Goal: Information Seeking & Learning: Learn about a topic

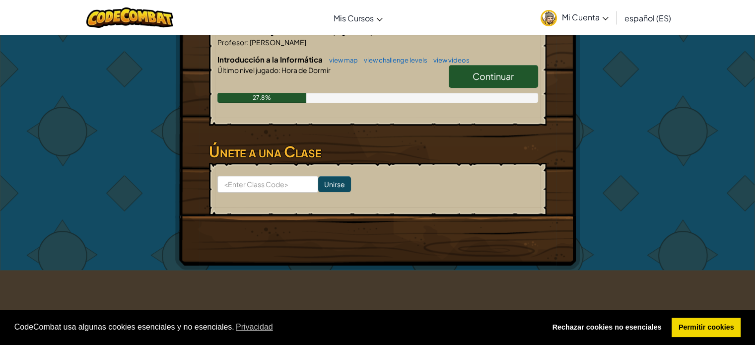
scroll to position [149, 0]
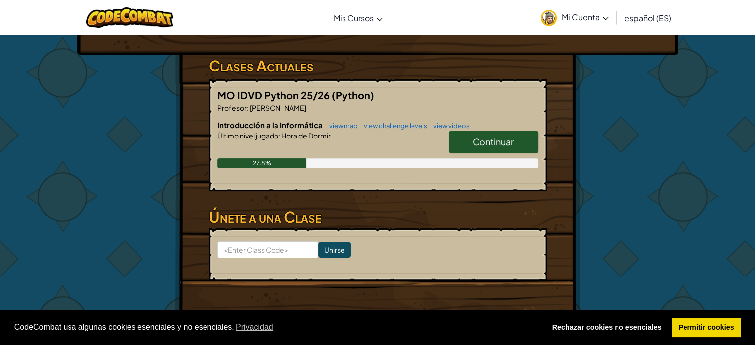
click at [498, 148] on link "Continuar" at bounding box center [492, 141] width 89 height 23
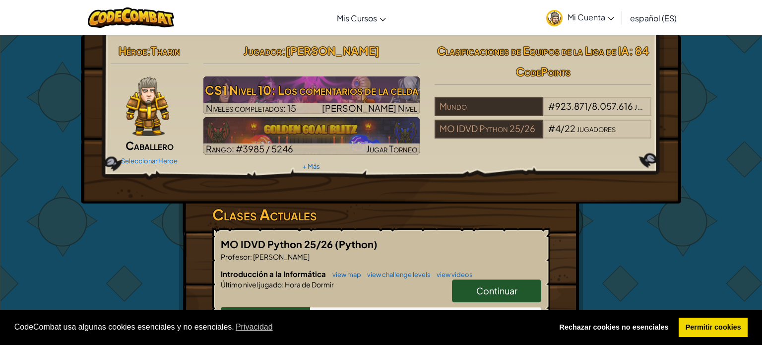
select select "es-ES"
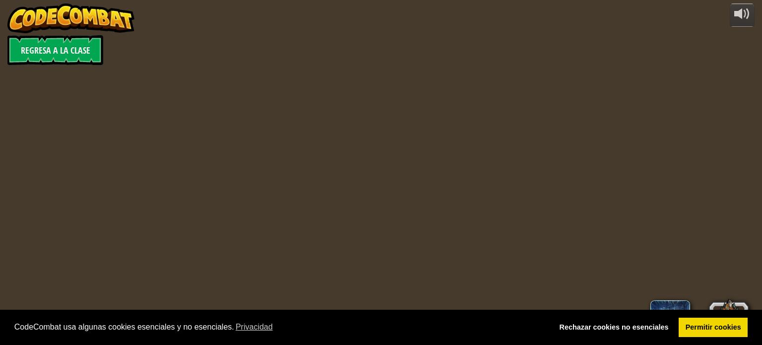
select select "es-ES"
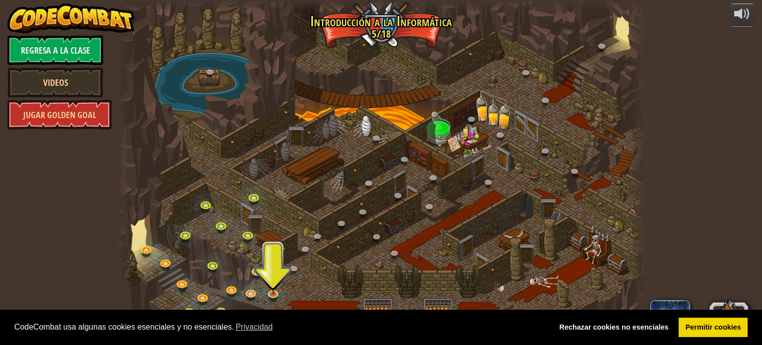
drag, startPoint x: 281, startPoint y: 206, endPoint x: 307, endPoint y: 133, distance: 77.1
click at [307, 133] on div at bounding box center [380, 172] width 527 height 345
click at [615, 328] on link "Rechazar cookies no esenciales" at bounding box center [614, 328] width 123 height 20
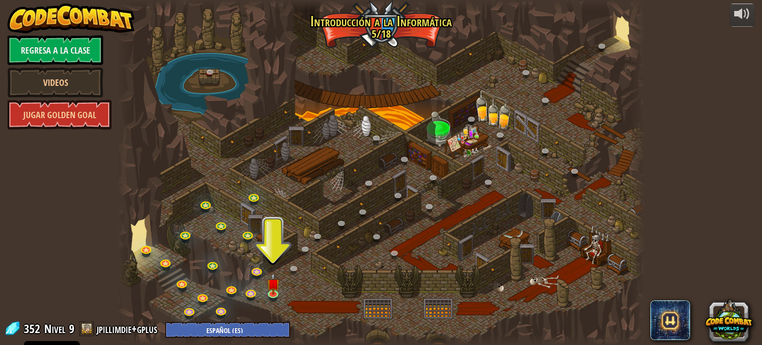
click at [340, 184] on div at bounding box center [380, 172] width 527 height 345
click at [276, 293] on link at bounding box center [274, 293] width 20 height 20
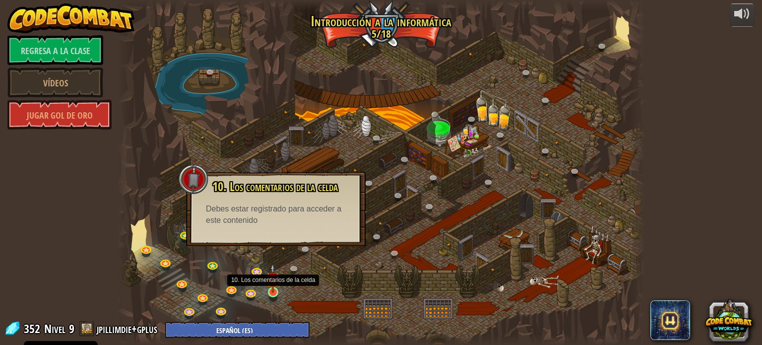
click at [273, 283] on img at bounding box center [272, 278] width 13 height 30
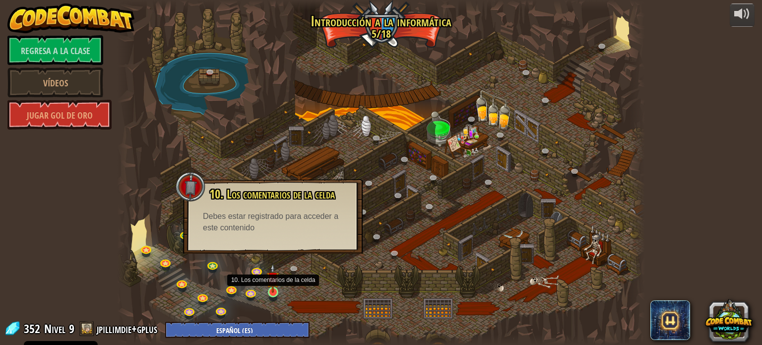
click at [273, 283] on img at bounding box center [272, 278] width 13 height 30
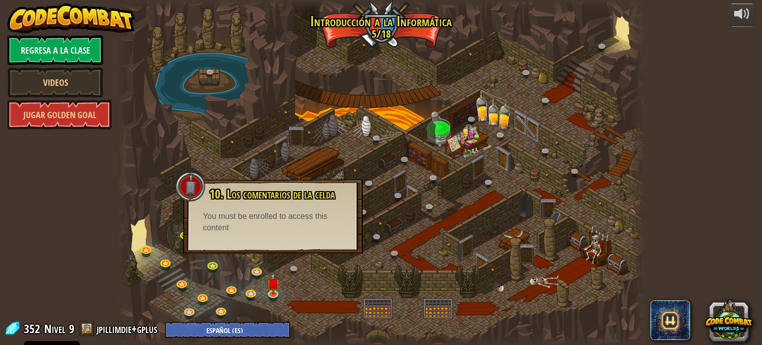
click at [256, 101] on div at bounding box center [380, 172] width 527 height 345
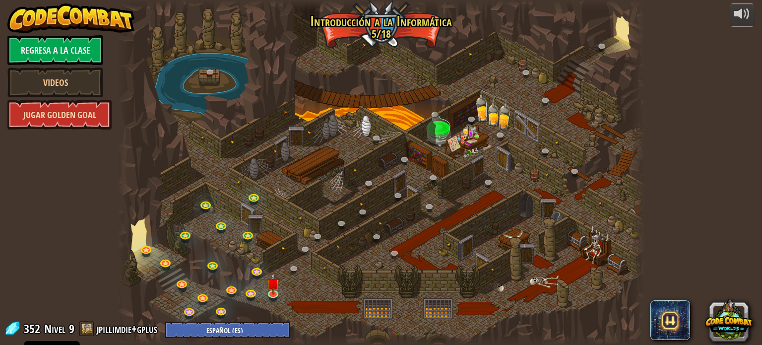
click at [64, 105] on link "Jugar Golden Goal" at bounding box center [59, 115] width 104 height 30
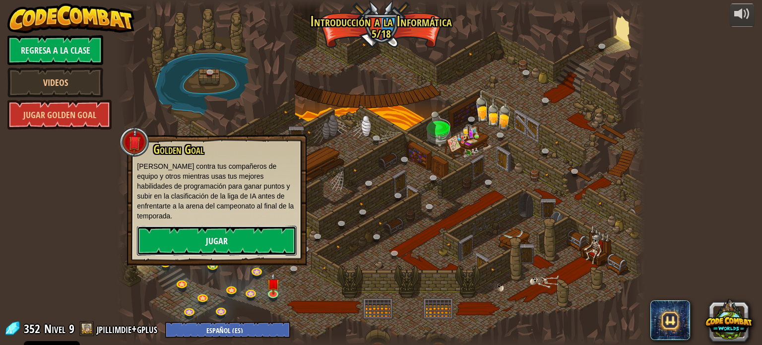
click at [206, 233] on link "Jugar" at bounding box center [217, 241] width 160 height 30
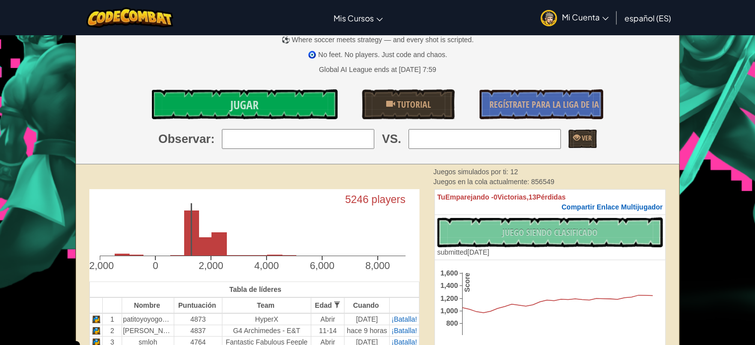
scroll to position [99, 0]
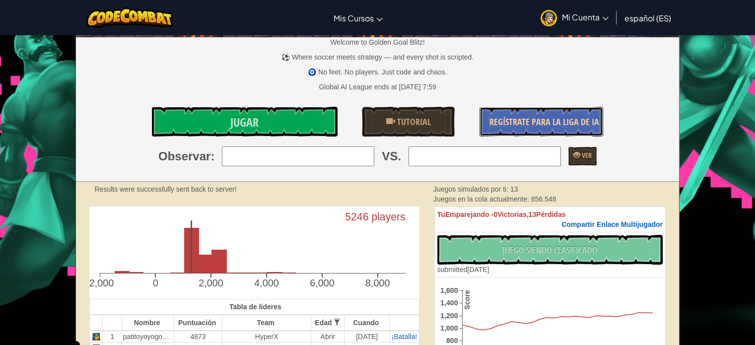
click at [486, 115] on link "Regístrate para la Liga de IA" at bounding box center [541, 122] width 124 height 30
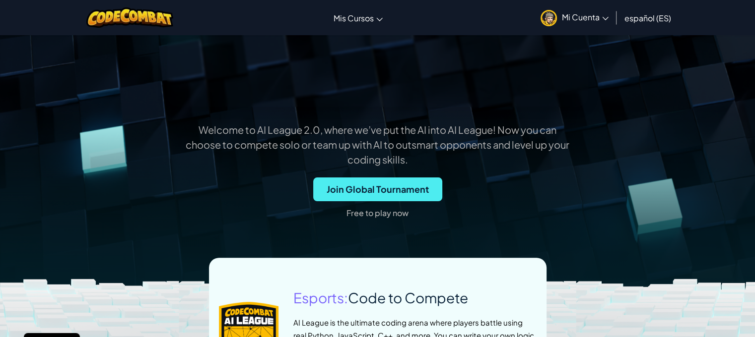
scroll to position [248, 0]
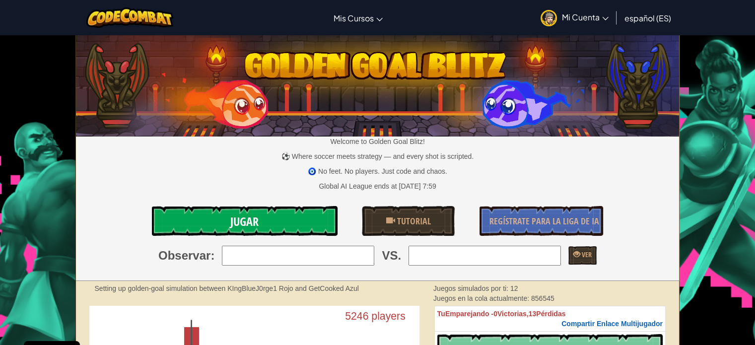
click at [270, 220] on link "Jugar" at bounding box center [244, 221] width 185 height 30
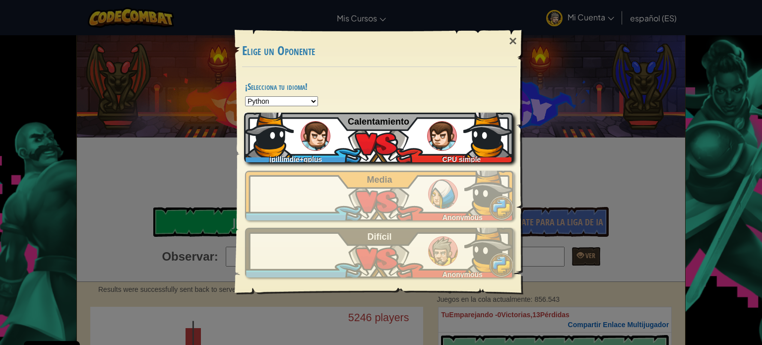
click at [411, 152] on div "CPU simple" at bounding box center [459, 157] width 108 height 10
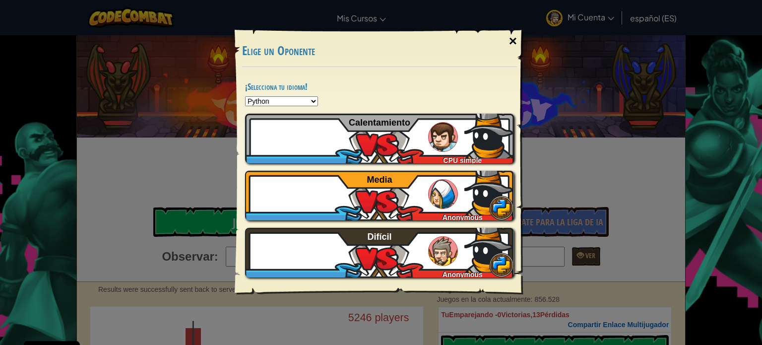
click at [514, 47] on div "×" at bounding box center [513, 41] width 23 height 29
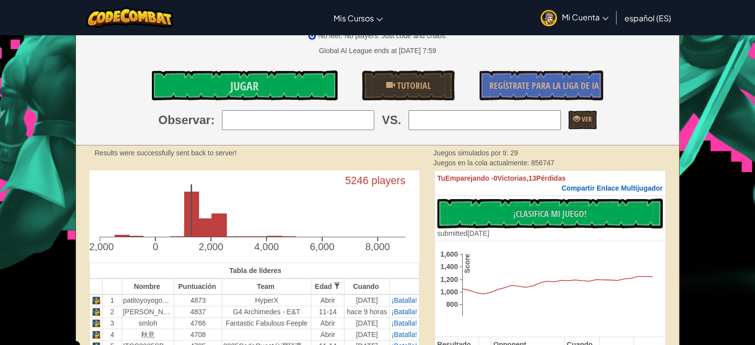
scroll to position [198, 0]
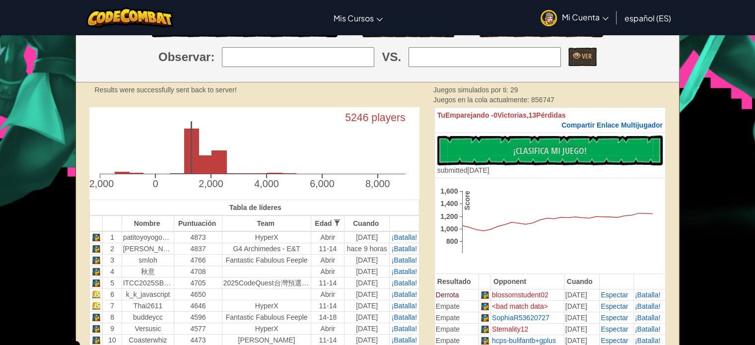
select select "es-ES"
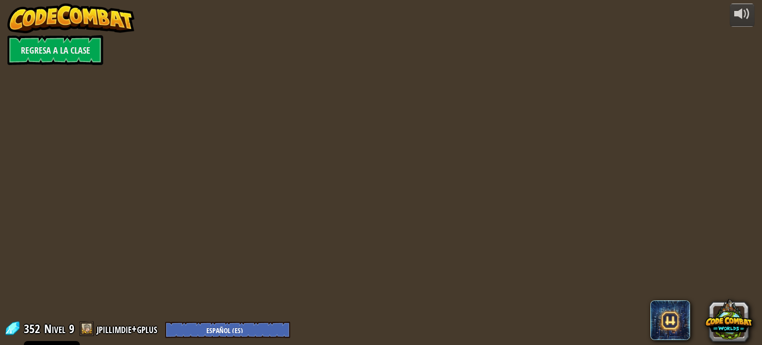
select select "es-ES"
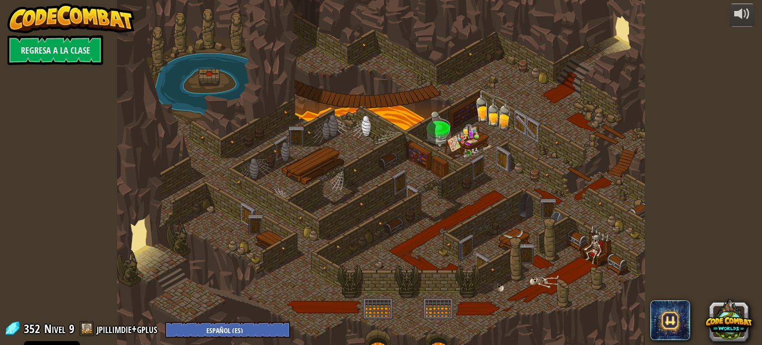
select select "es-ES"
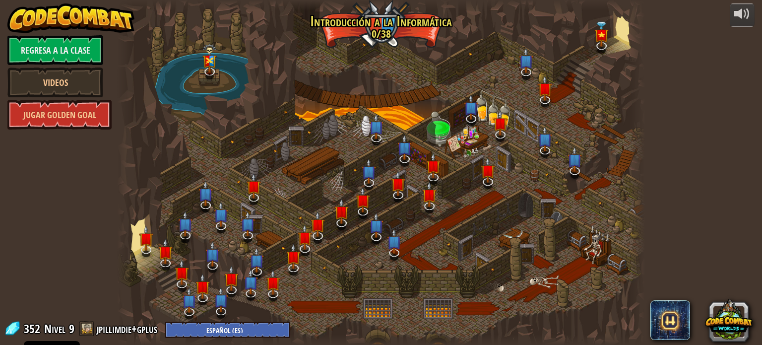
select select "es-ES"
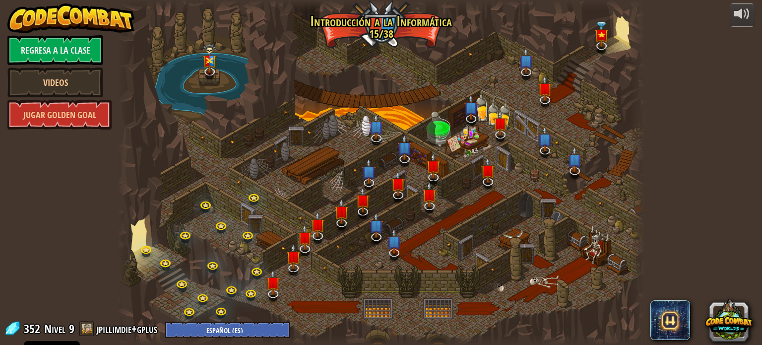
select select "es-ES"
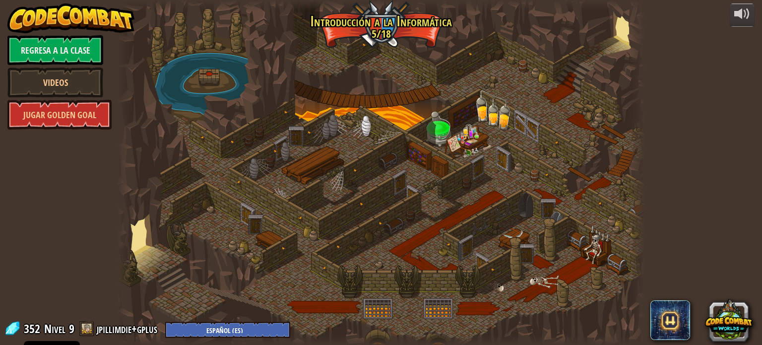
select select "es-ES"
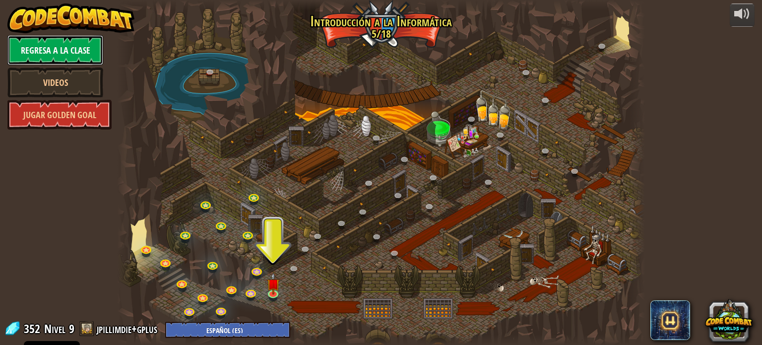
click at [65, 52] on link "Regresa a la clase" at bounding box center [55, 50] width 96 height 30
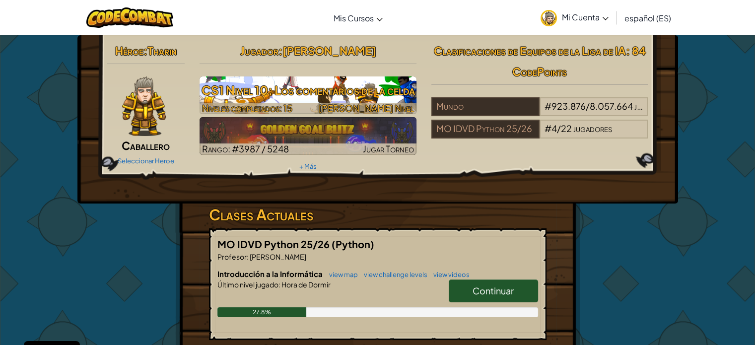
click at [282, 92] on h3 "CS1 Nivel 10: Los comentarios de la celda" at bounding box center [307, 90] width 217 height 22
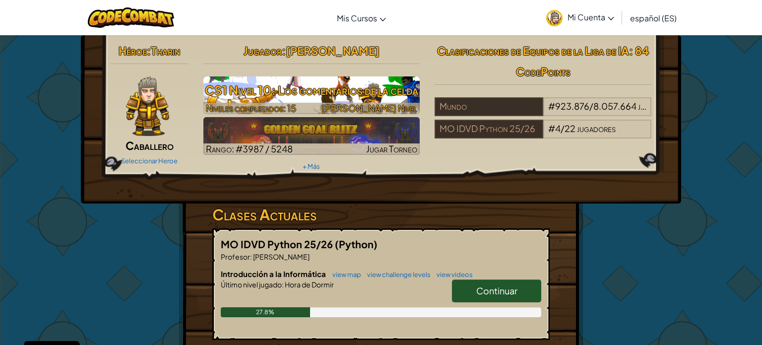
select select "es-ES"
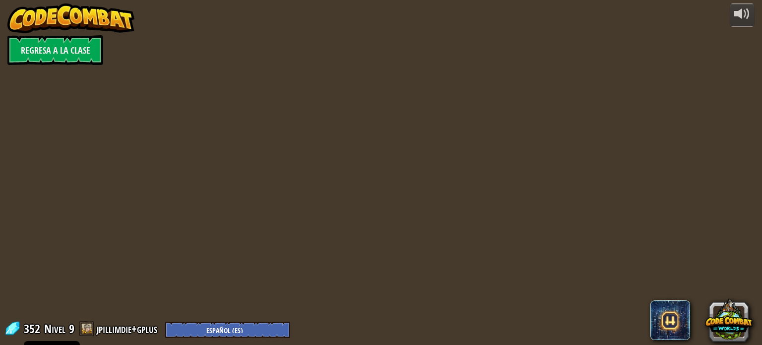
select select "es-ES"
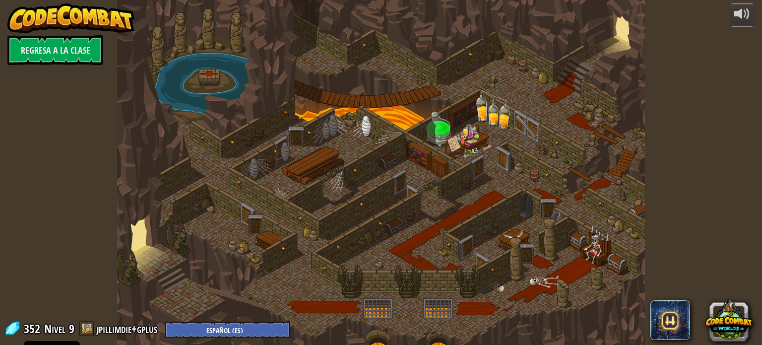
select select "es-ES"
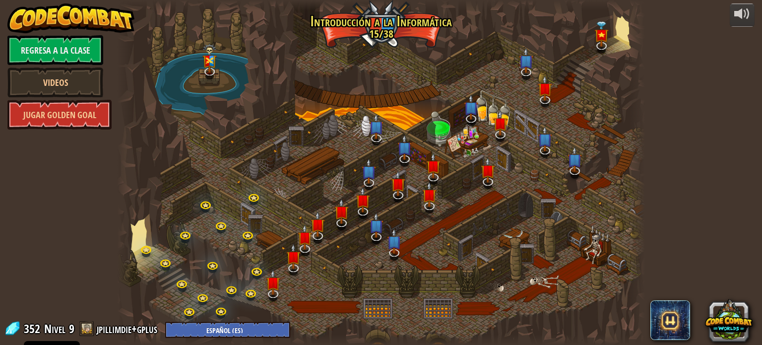
select select "es-ES"
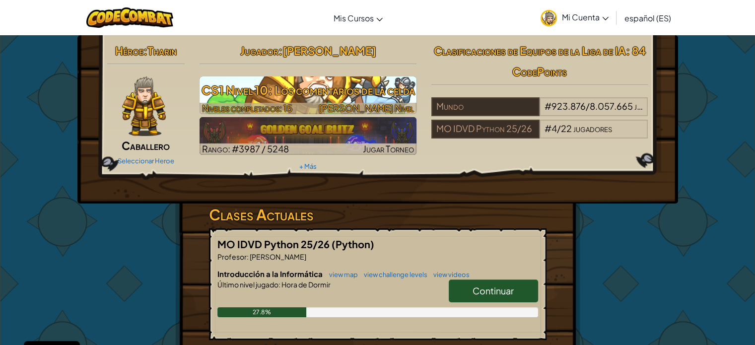
click at [399, 107] on span "[PERSON_NAME] Nivel" at bounding box center [366, 107] width 95 height 11
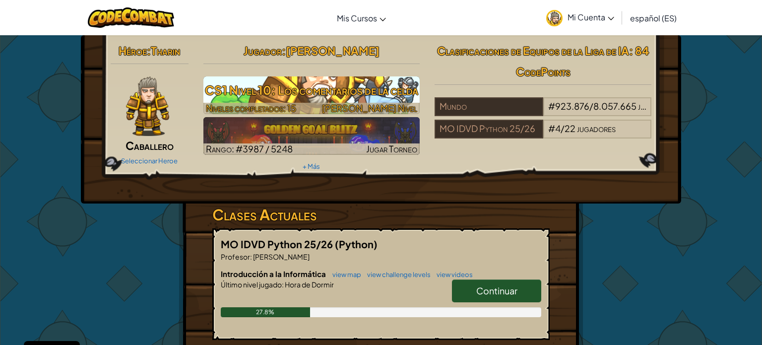
select select "es-ES"
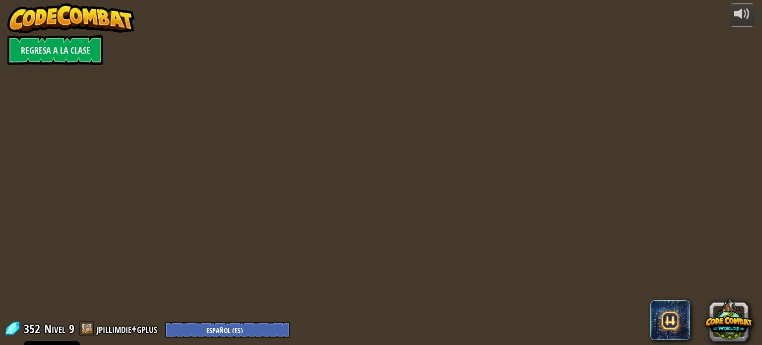
select select "es-ES"
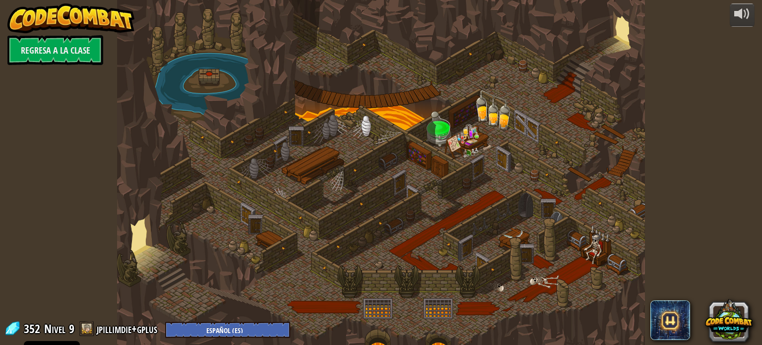
select select "es-ES"
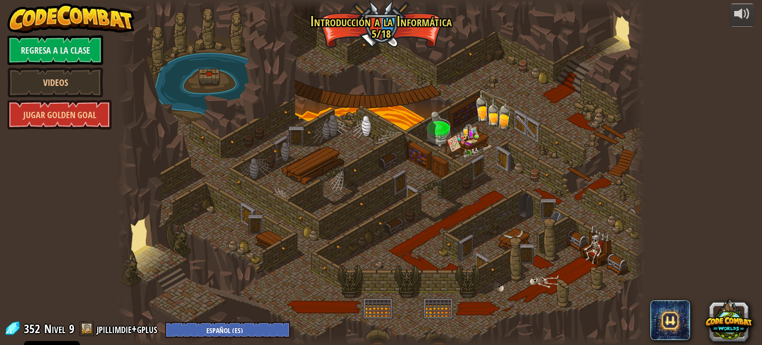
select select "es-ES"
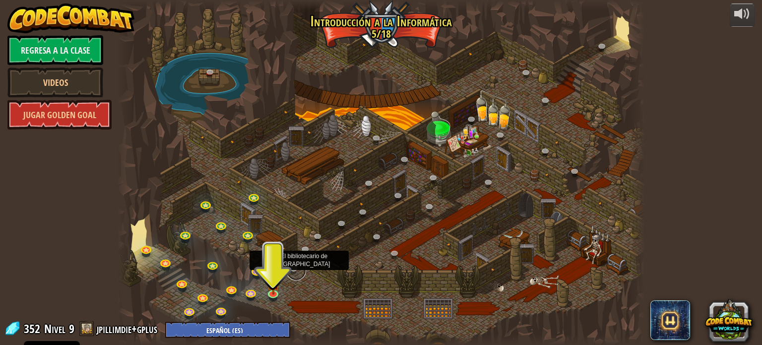
click at [295, 266] on link at bounding box center [296, 270] width 20 height 20
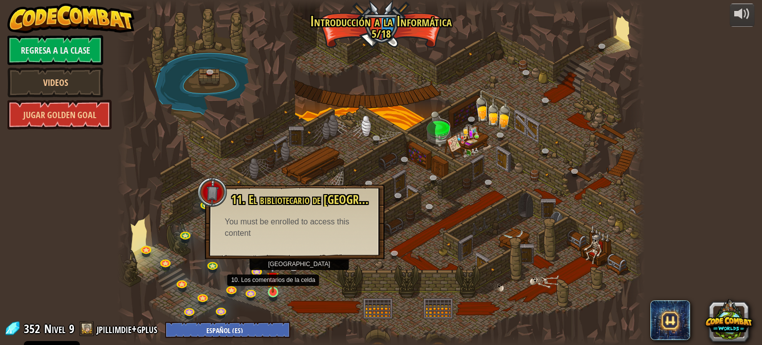
click at [272, 289] on img at bounding box center [272, 278] width 13 height 30
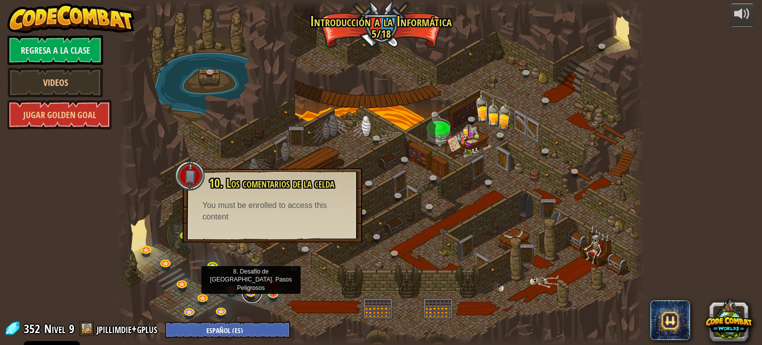
click at [253, 293] on link at bounding box center [252, 293] width 20 height 20
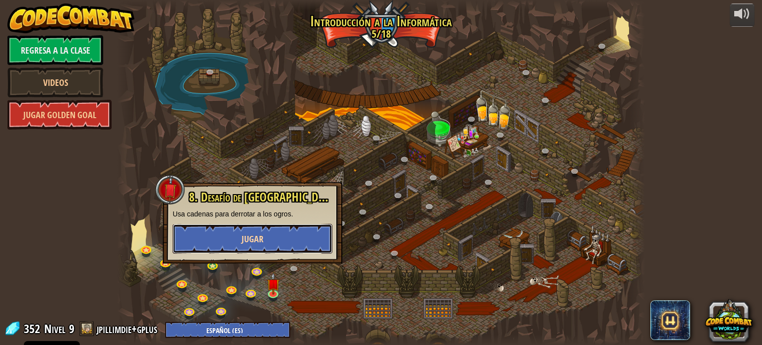
click at [282, 236] on button "Jugar" at bounding box center [253, 239] width 160 height 30
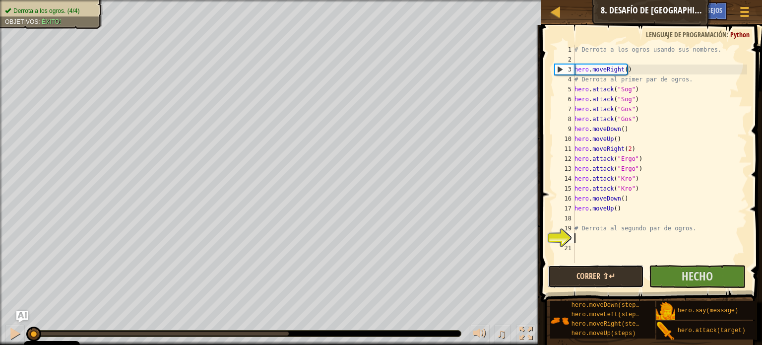
click at [594, 282] on button "Correr ⇧↵" at bounding box center [596, 276] width 97 height 23
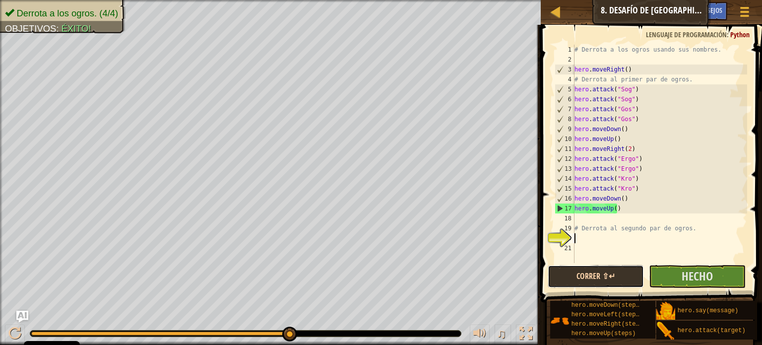
click at [623, 280] on button "Correr ⇧↵" at bounding box center [596, 276] width 97 height 23
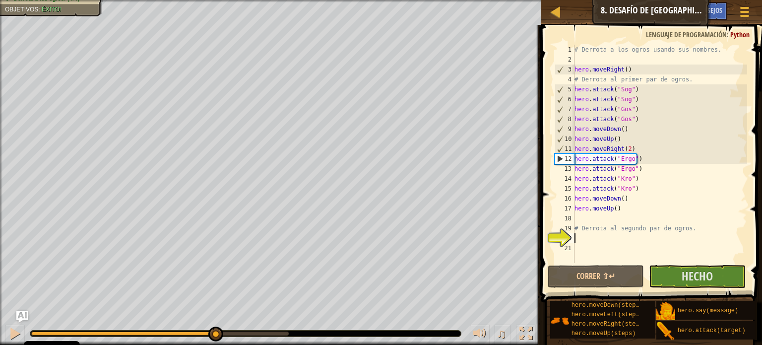
click at [215, 333] on div at bounding box center [123, 333] width 184 height 4
click at [178, 330] on div at bounding box center [246, 333] width 432 height 7
click at [593, 278] on button "Correr ⇧↵" at bounding box center [596, 276] width 97 height 23
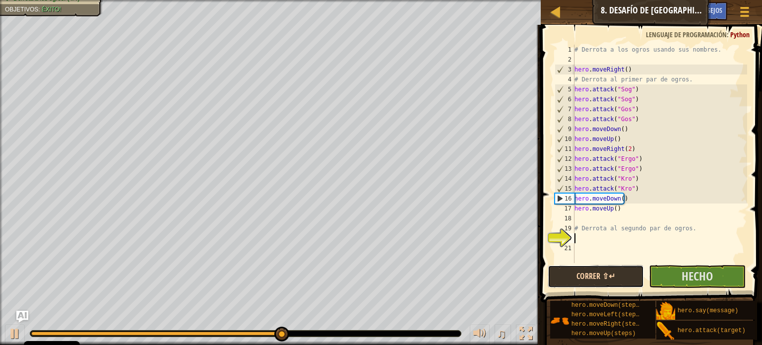
click at [582, 281] on button "Correr ⇧↵" at bounding box center [596, 276] width 97 height 23
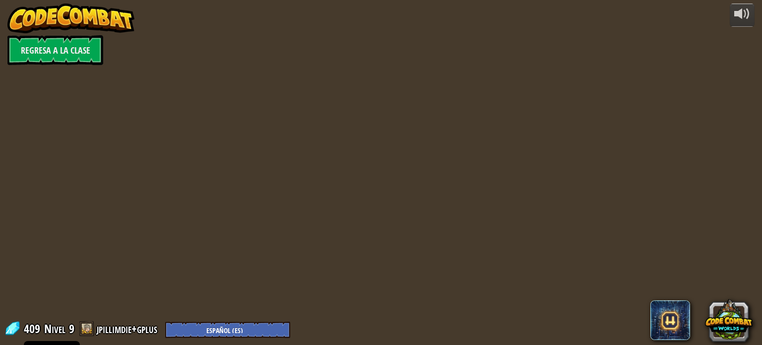
select select "es-ES"
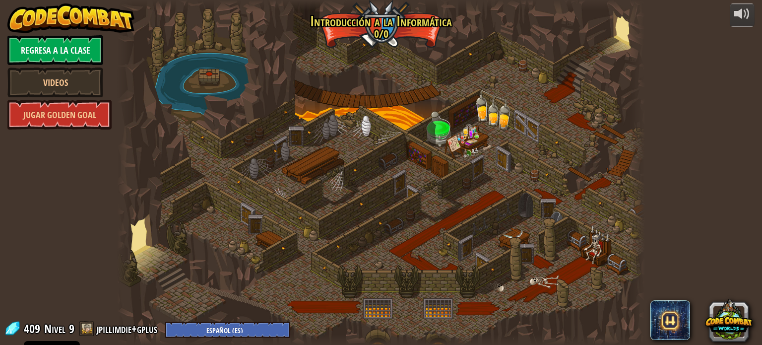
select select "es-ES"
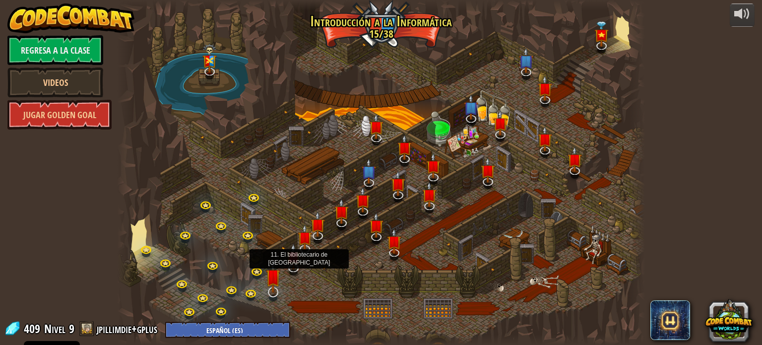
select select "es-ES"
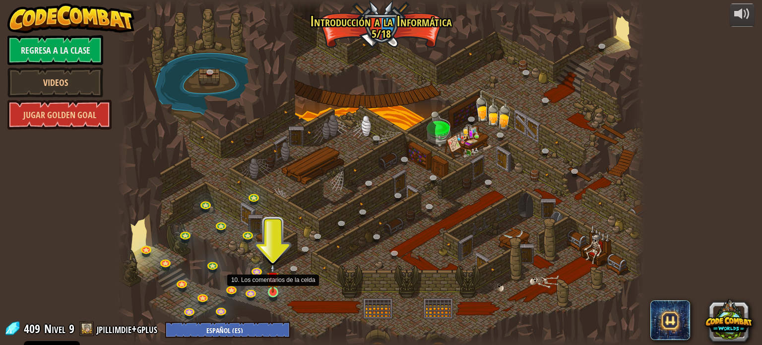
click at [276, 285] on img at bounding box center [272, 278] width 13 height 30
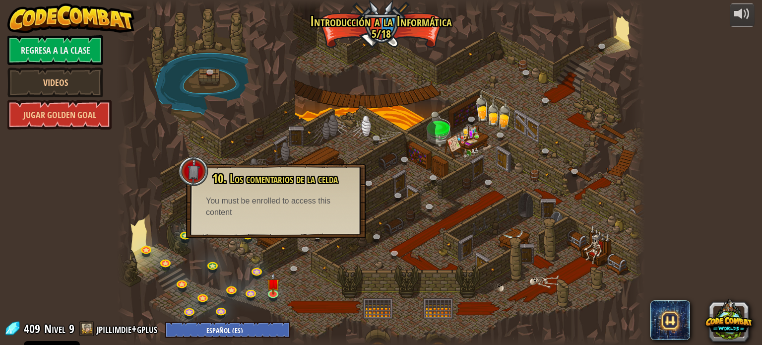
click at [309, 229] on div "10. Los comentarios de la celda ¡Estás atrapado en una prisión con un mago famo…" at bounding box center [276, 201] width 180 height 74
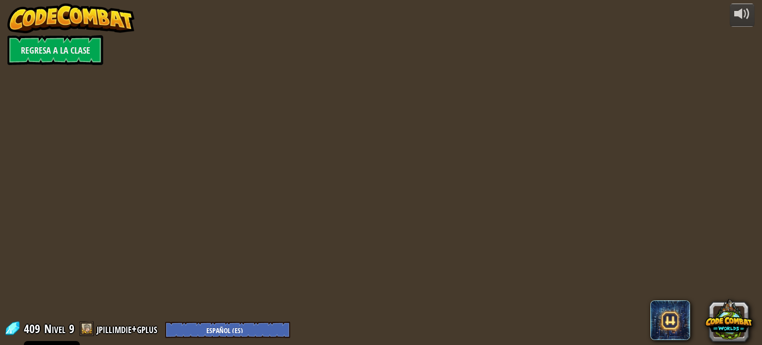
select select "es-ES"
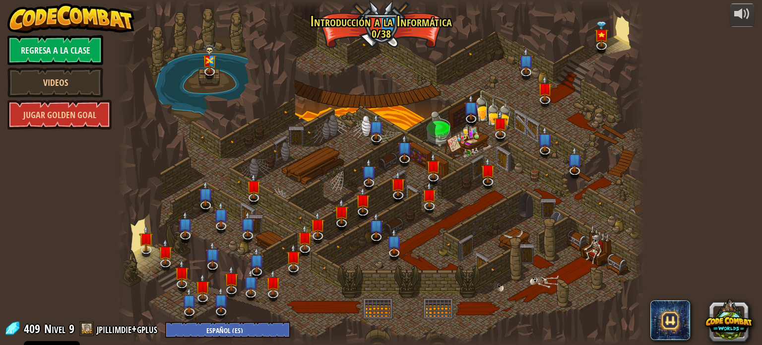
select select "es-ES"
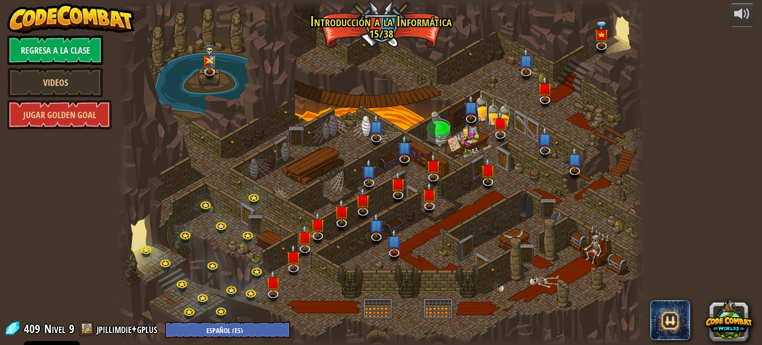
select select "es-ES"
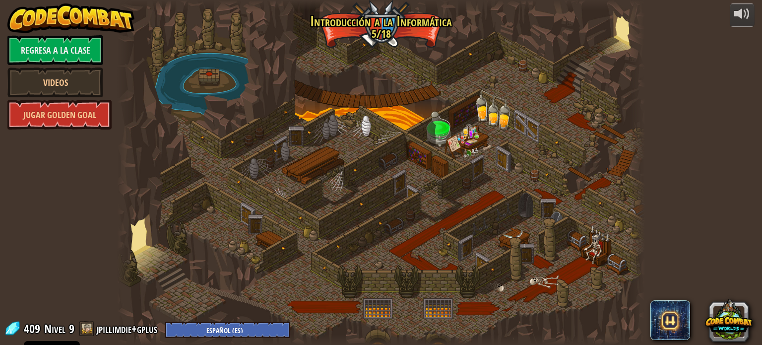
select select "es-ES"
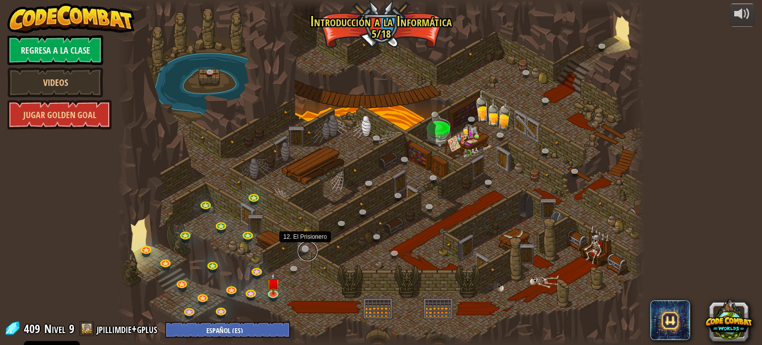
click at [298, 251] on link at bounding box center [308, 251] width 20 height 20
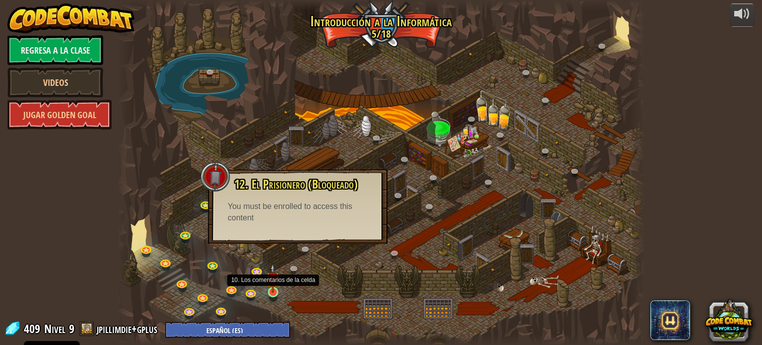
drag, startPoint x: 275, startPoint y: 293, endPoint x: 279, endPoint y: 283, distance: 10.9
click at [274, 292] on img at bounding box center [272, 278] width 13 height 30
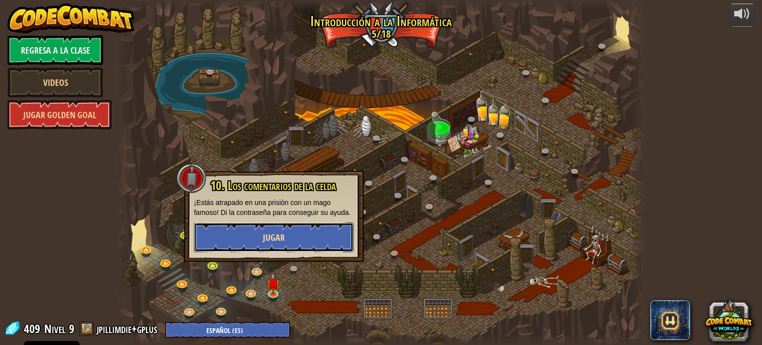
click at [294, 250] on button "Jugar" at bounding box center [274, 237] width 160 height 30
